Goal: Task Accomplishment & Management: Manage account settings

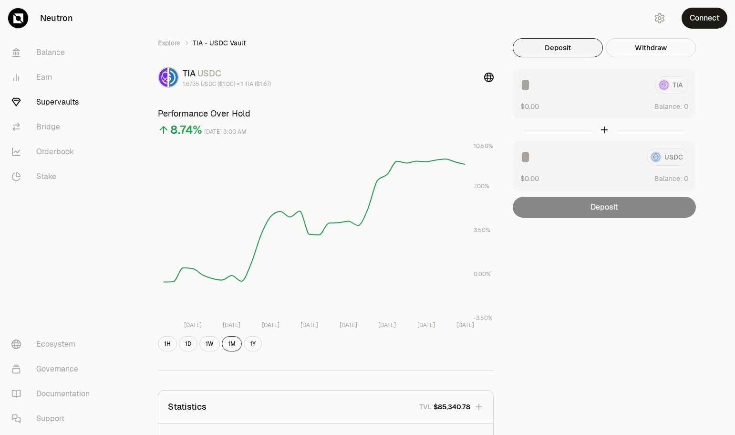
click at [47, 100] on link "Supervaults" at bounding box center [53, 102] width 99 height 25
click at [48, 104] on link "Supervaults" at bounding box center [53, 102] width 99 height 25
click at [48, 103] on link "Supervaults" at bounding box center [53, 102] width 99 height 25
click at [162, 43] on link "Explore" at bounding box center [169, 43] width 22 height 10
click at [50, 50] on link "Balance" at bounding box center [53, 52] width 99 height 25
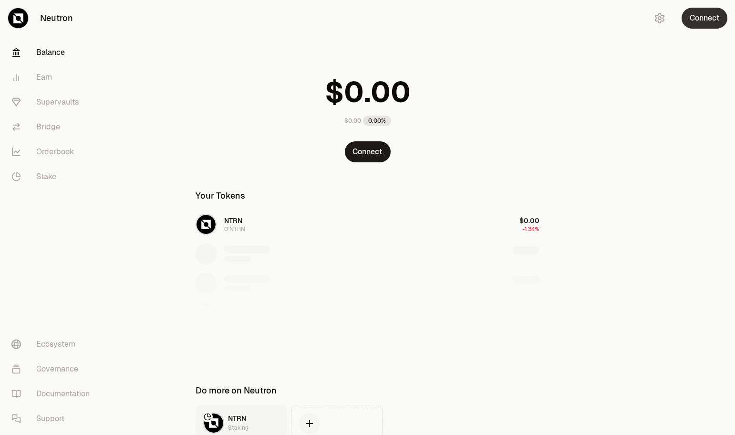
click at [708, 11] on button "Connect" at bounding box center [705, 18] width 46 height 21
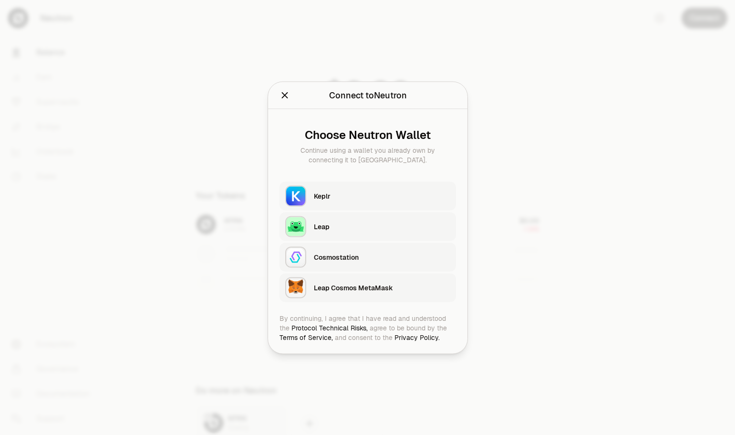
click at [323, 197] on div "Keplr" at bounding box center [382, 196] width 136 height 10
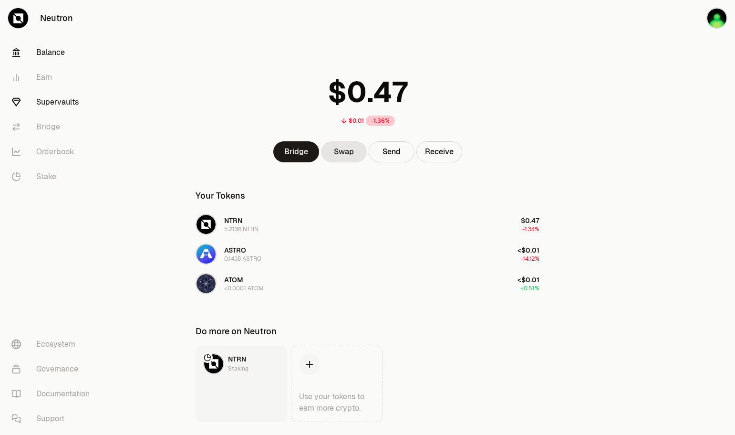
click at [62, 102] on link "Supervaults" at bounding box center [53, 102] width 99 height 25
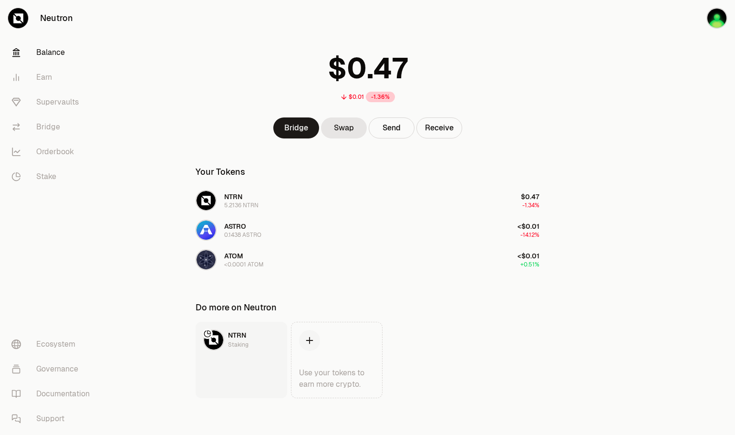
scroll to position [25, 0]
